Goal: Task Accomplishment & Management: Manage account settings

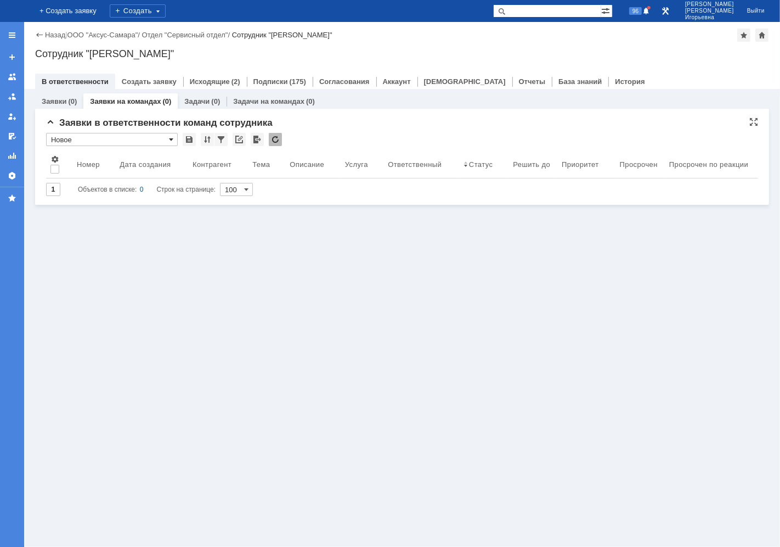
click at [172, 138] on span at bounding box center [171, 139] width 4 height 9
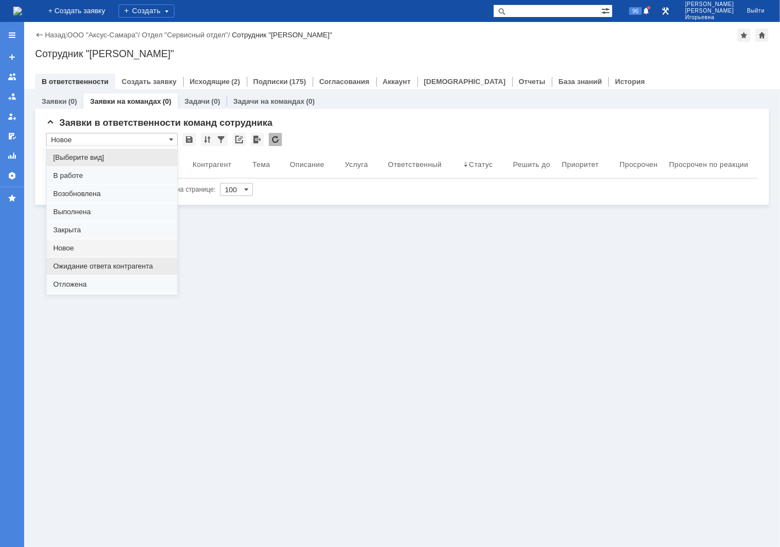
click at [67, 268] on span "Ожидание ответа контрагента" at bounding box center [111, 266] width 117 height 9
type input "Ожидание ответа контрагента"
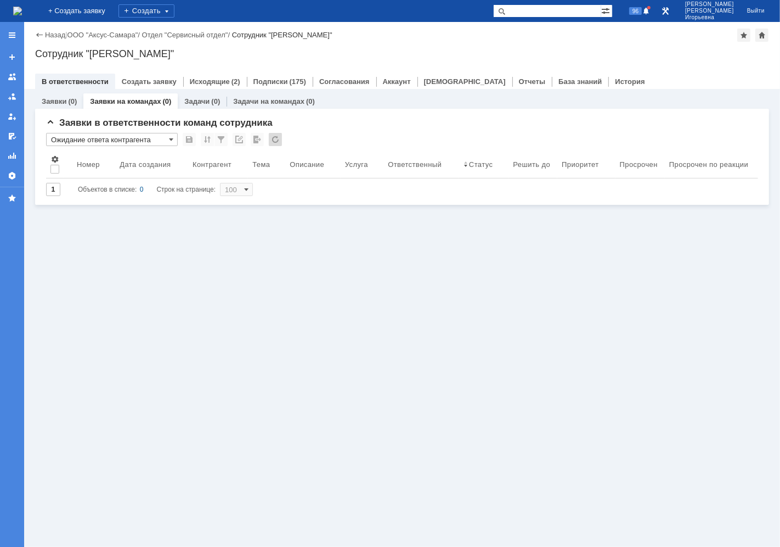
type input "20"
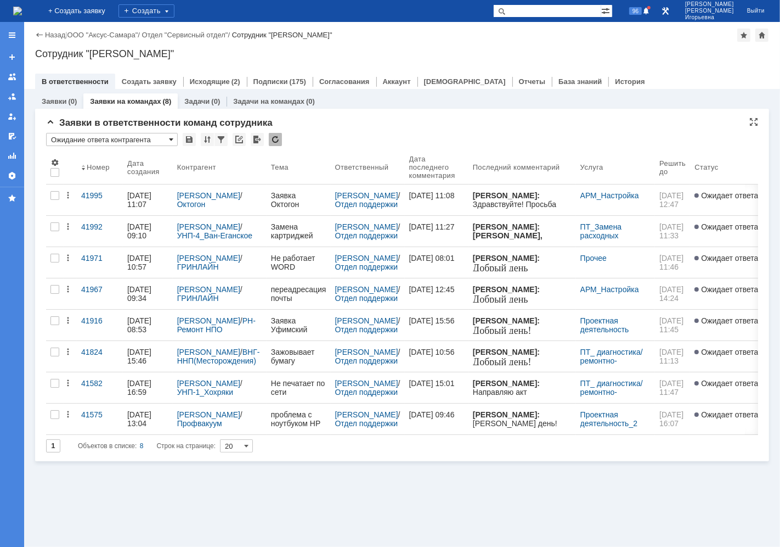
click at [172, 139] on span at bounding box center [171, 139] width 4 height 9
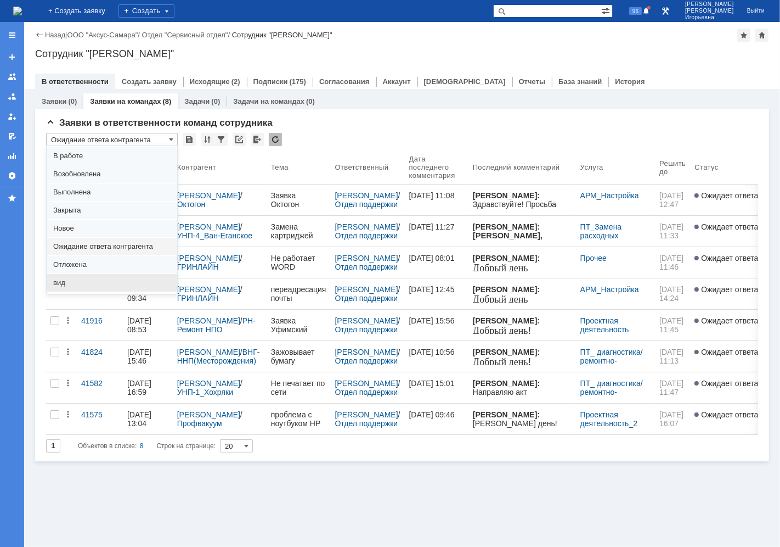
scroll to position [30, 0]
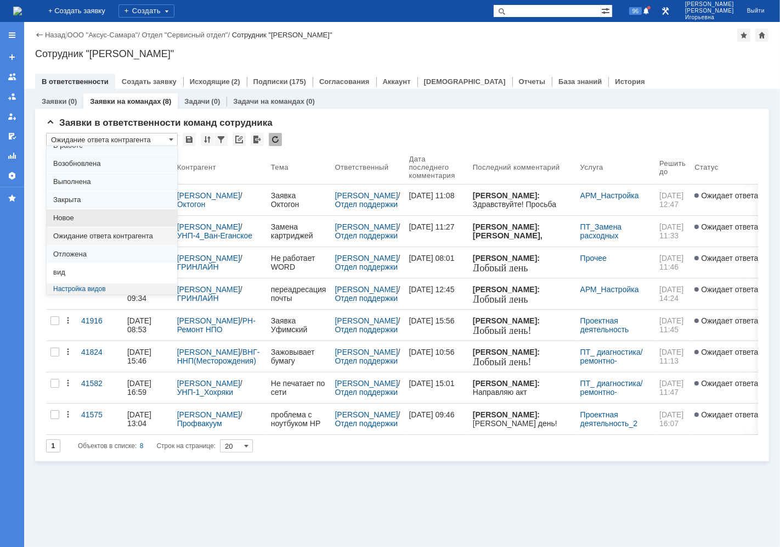
click at [62, 217] on span "Новое" at bounding box center [111, 217] width 117 height 9
type input "Новое"
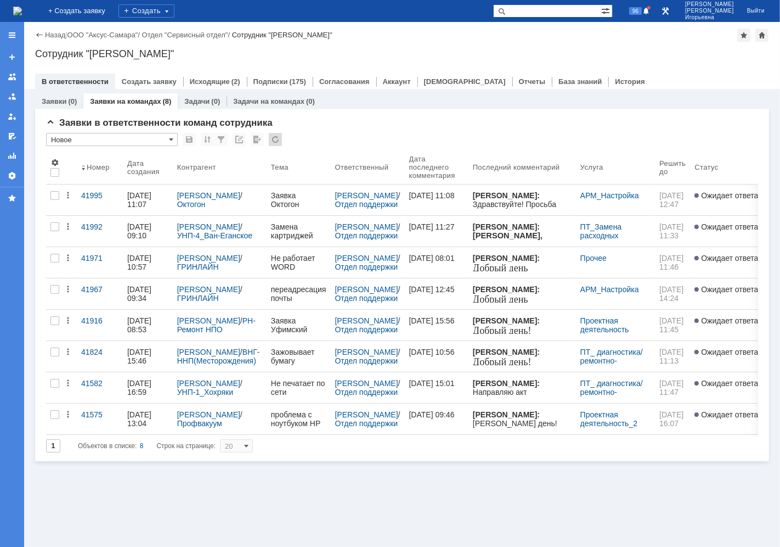
type input "100"
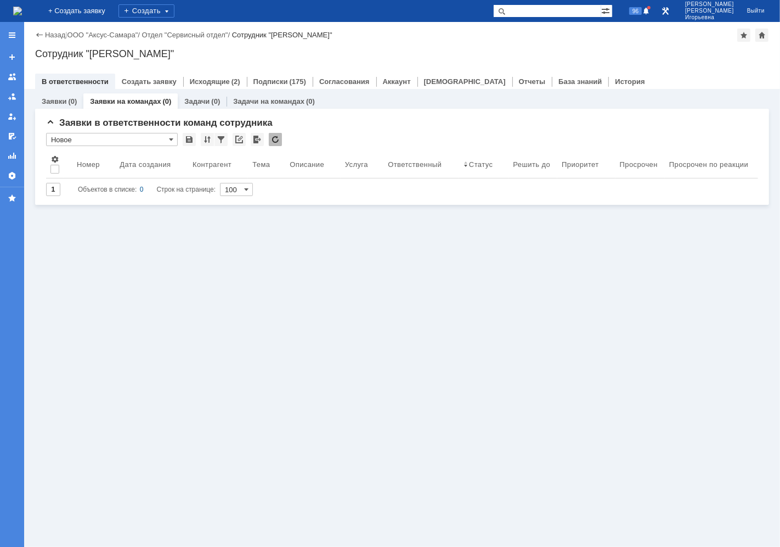
type input "Новое"
click at [50, 102] on link "Заявки" at bounding box center [54, 101] width 25 height 8
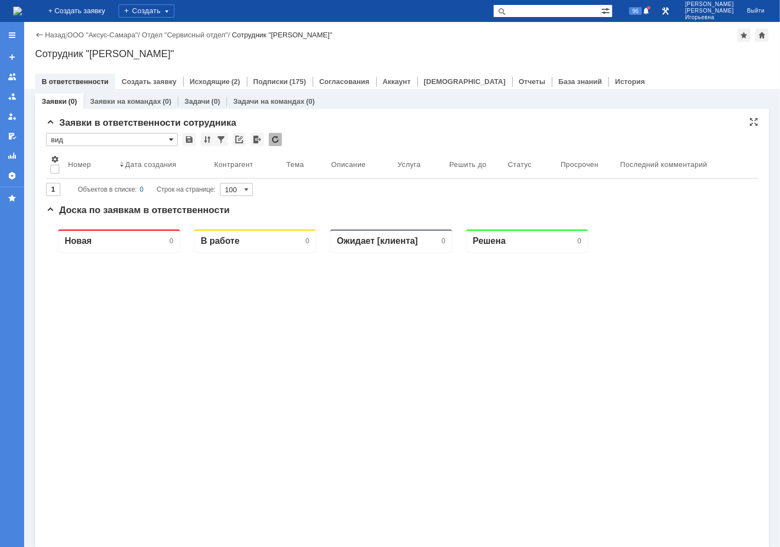
click at [171, 136] on span at bounding box center [171, 139] width 4 height 9
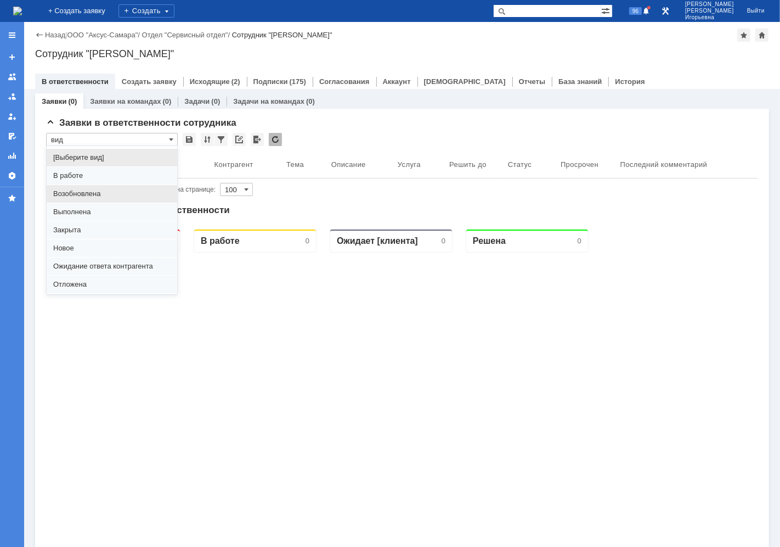
scroll to position [30, 0]
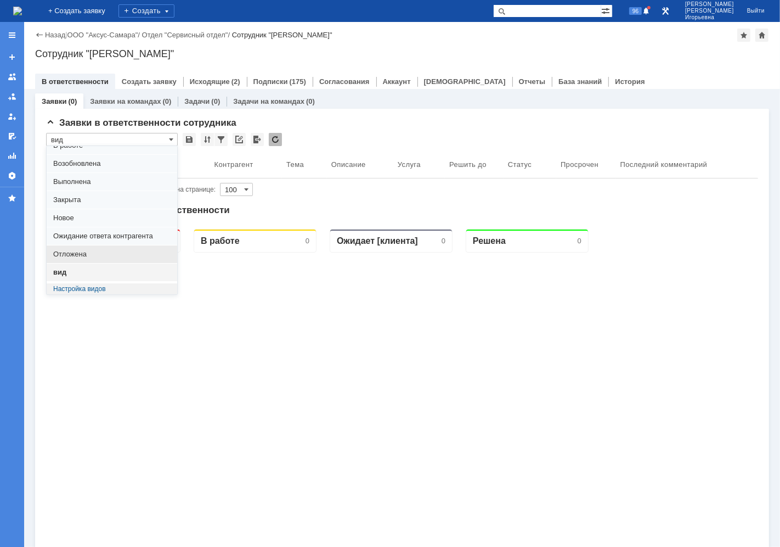
click at [85, 254] on span "Отложена" at bounding box center [111, 254] width 117 height 9
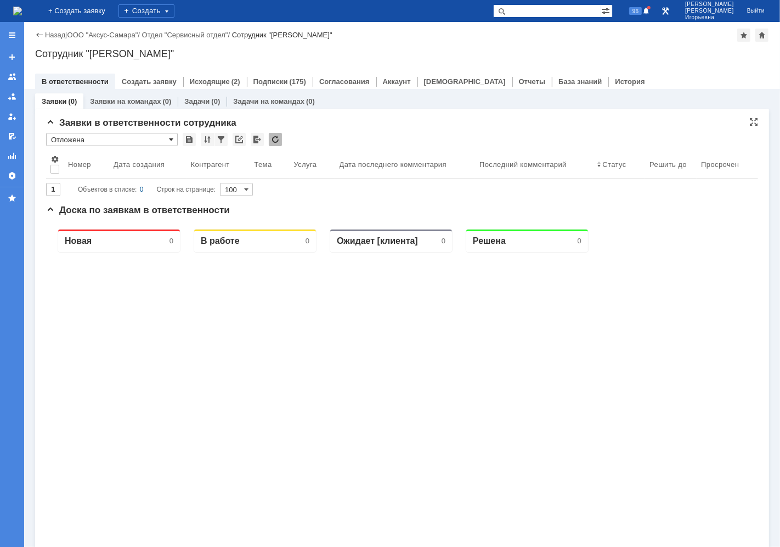
click at [170, 142] on span at bounding box center [171, 139] width 4 height 9
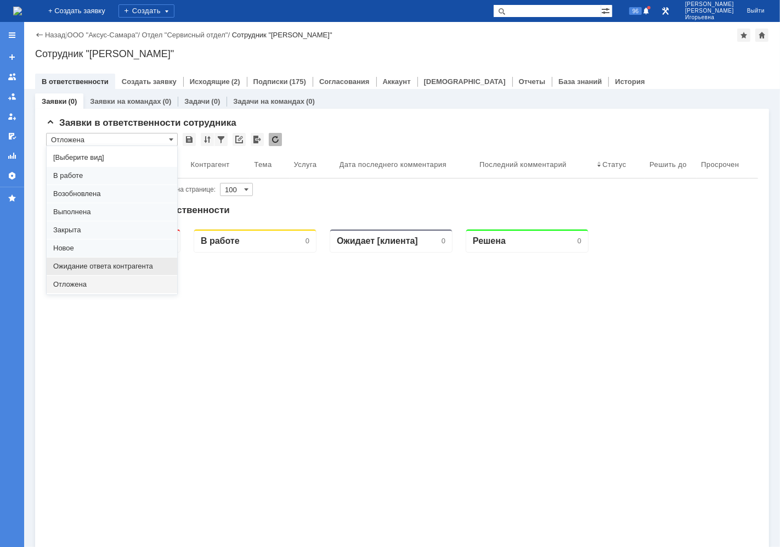
click at [81, 267] on span "Ожидание ответа контрагента" at bounding box center [111, 266] width 117 height 9
type input "Ожидание ответа контрагента"
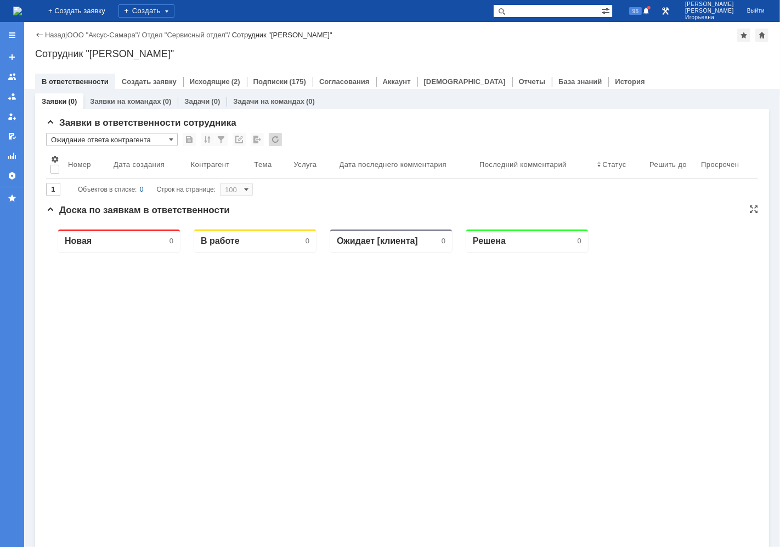
type input "20"
click at [171, 137] on span at bounding box center [171, 139] width 4 height 9
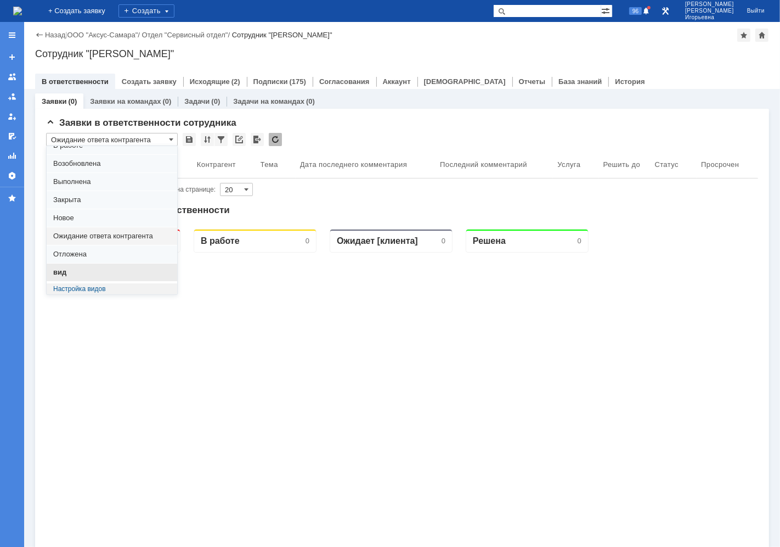
click at [64, 274] on span "вид" at bounding box center [111, 272] width 117 height 9
type input "вид"
type input "100"
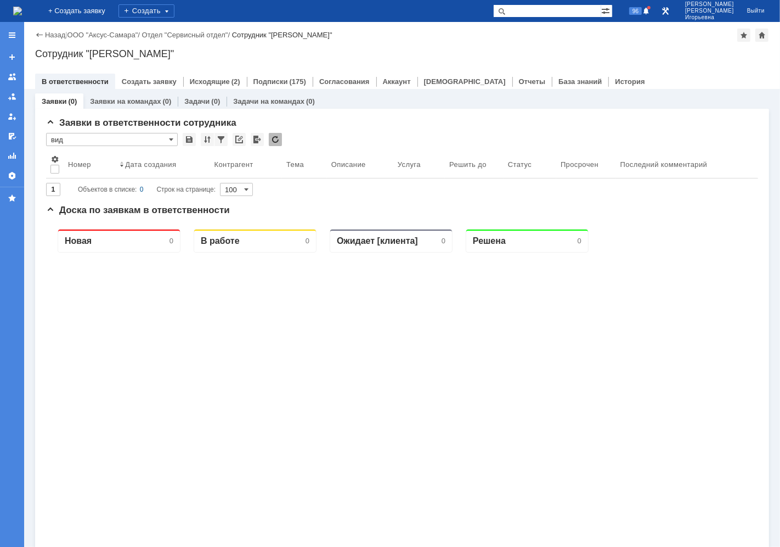
type input "вид"
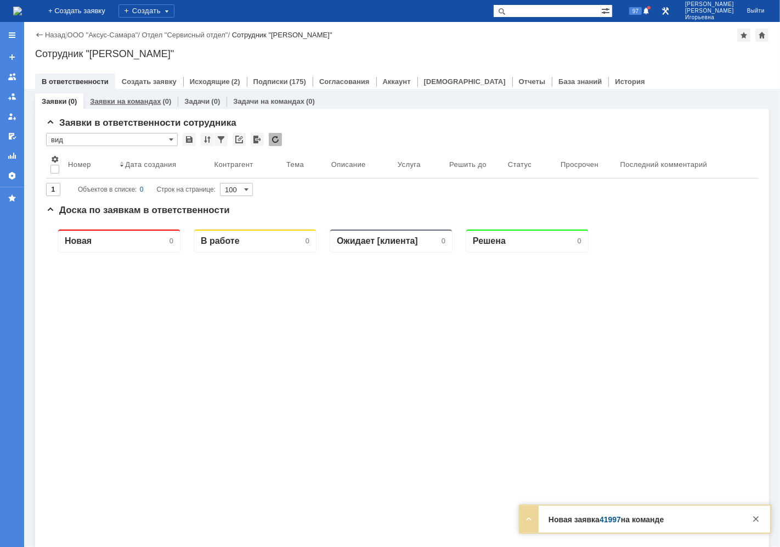
click at [143, 103] on link "Заявки на командах" at bounding box center [125, 101] width 71 height 8
